Goal: Information Seeking & Learning: Stay updated

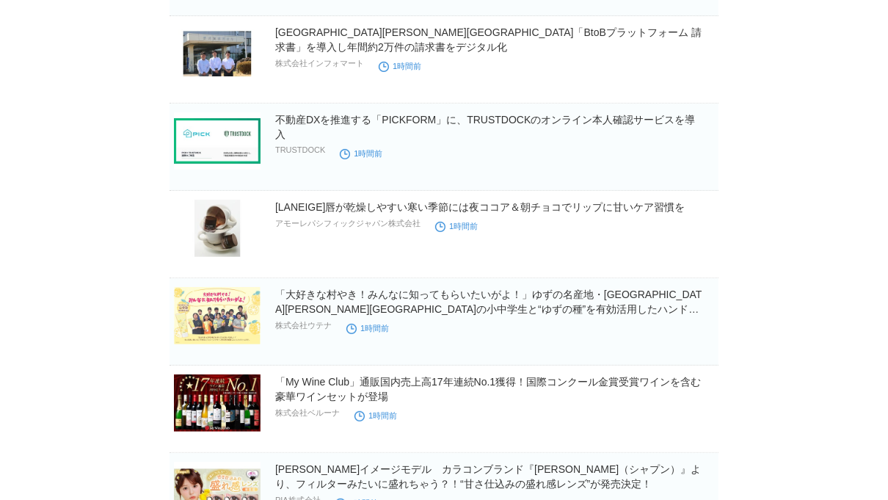
scroll to position [213, 0]
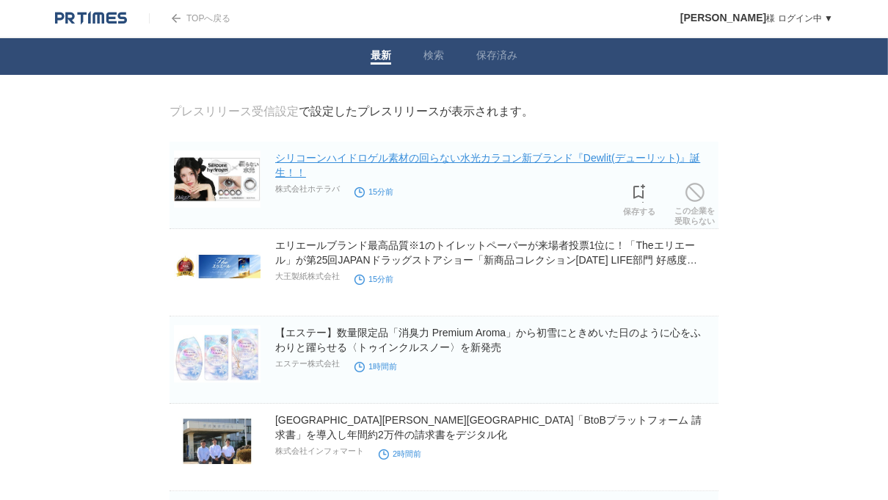
click at [366, 163] on link "シリコーンハイドロゲル素材の回らない水光カラコン新ブランド『Dewlit(デューリット)』誕生！！" at bounding box center [487, 165] width 425 height 26
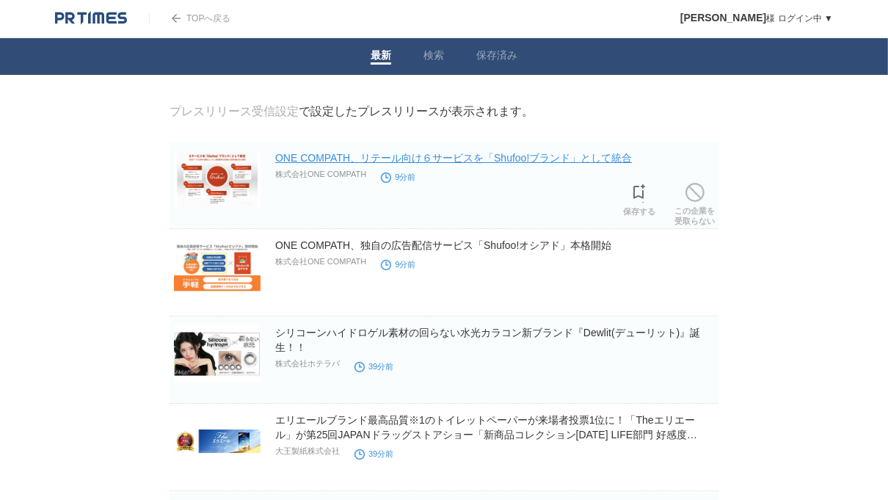
click at [586, 161] on link "ONE COMPATH、リテール向け６サービスを「Shufoo!ブランド」として統合" at bounding box center [453, 158] width 357 height 12
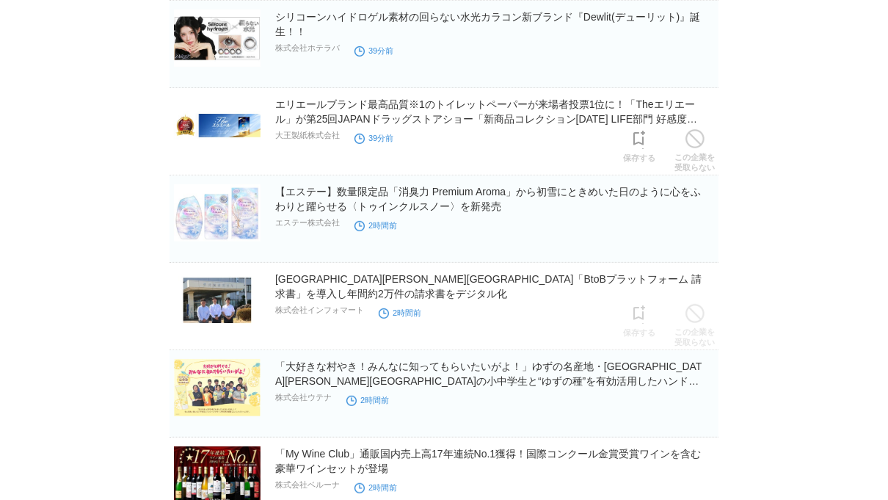
scroll to position [368, 0]
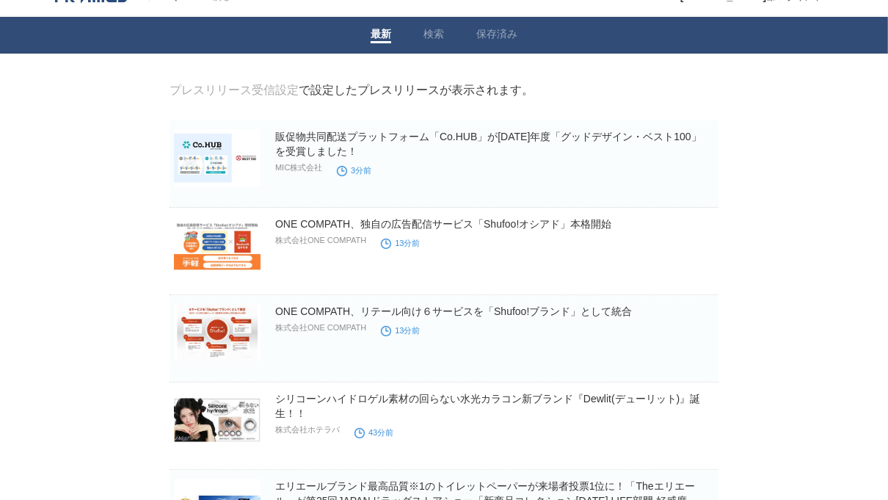
scroll to position [22, 0]
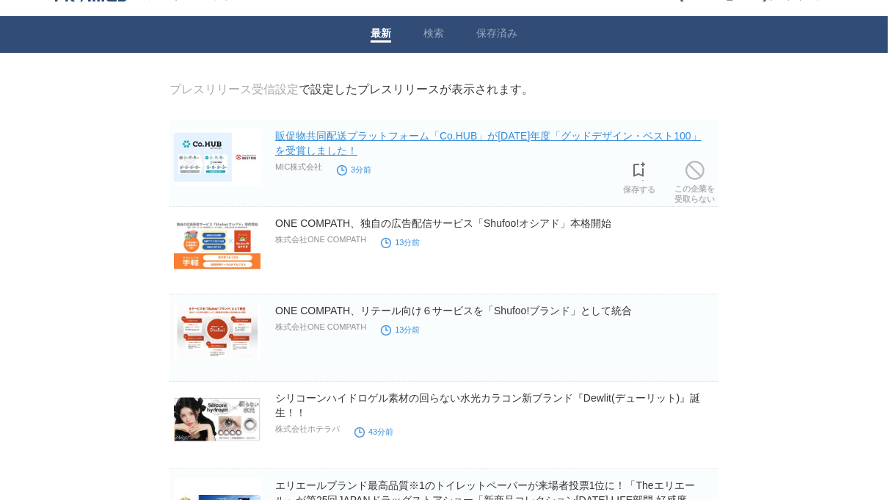
click at [592, 139] on link "販促物共同配送プラットフォーム「Co.HUB」が[DATE]年度「グッドデザイン・ベスト100」を受賞しました！" at bounding box center [488, 143] width 426 height 26
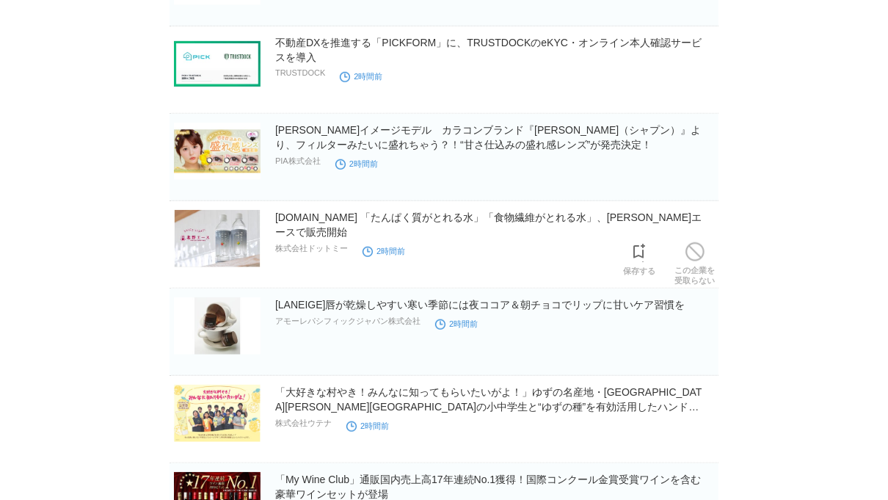
scroll to position [728, 0]
